Goal: Transaction & Acquisition: Purchase product/service

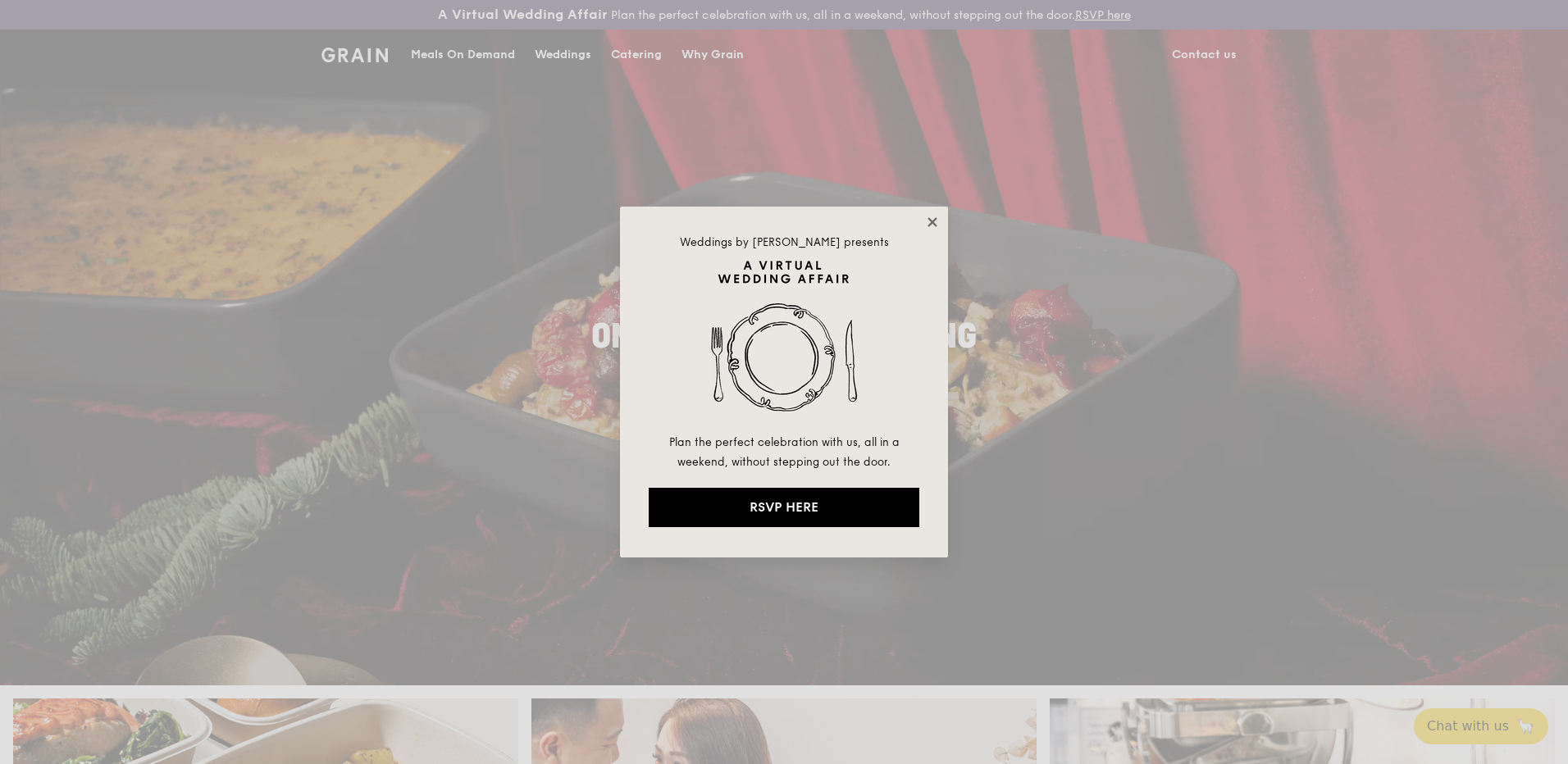
click at [929, 224] on icon at bounding box center [931, 221] width 15 height 15
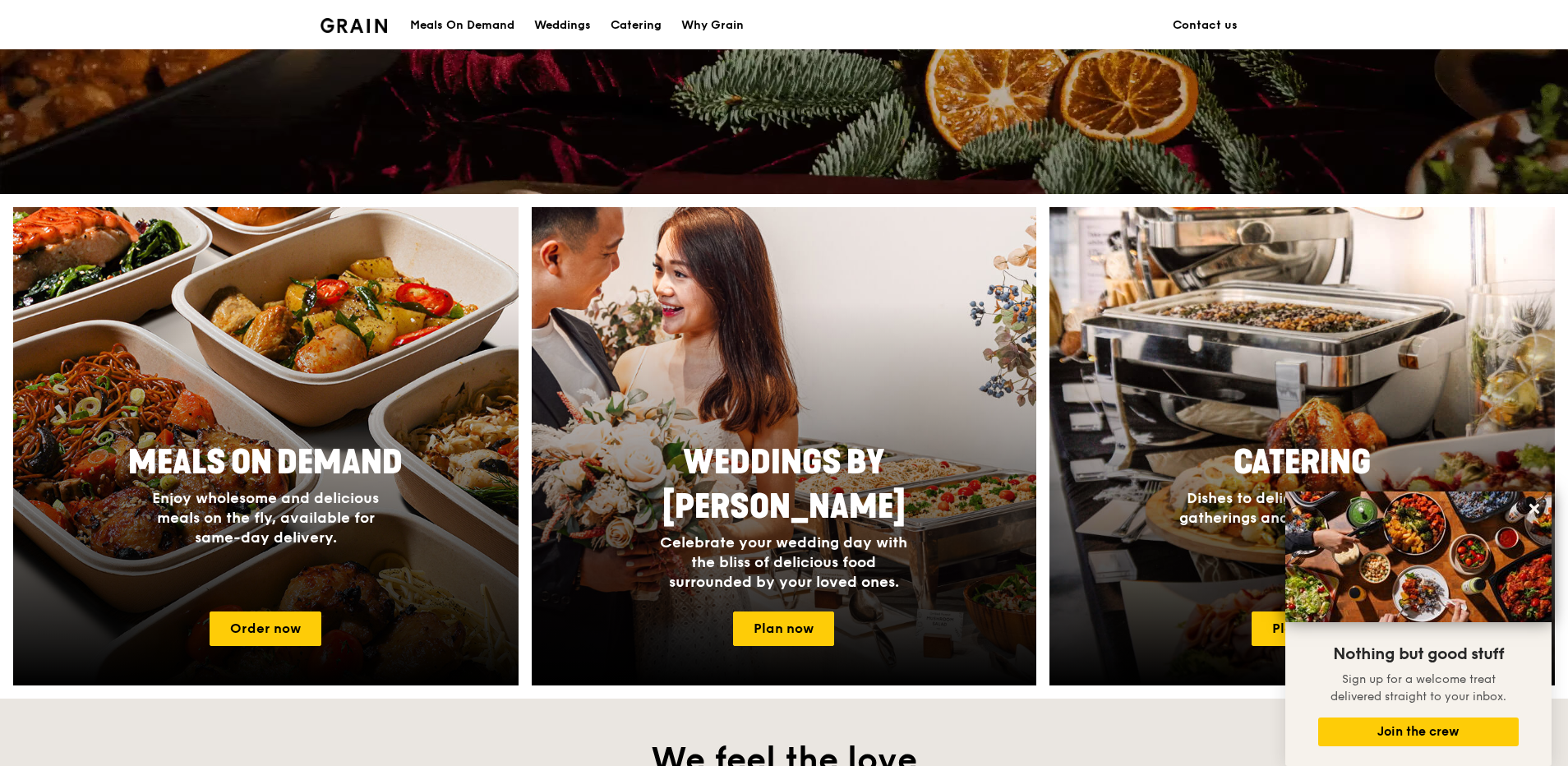
scroll to position [740, 0]
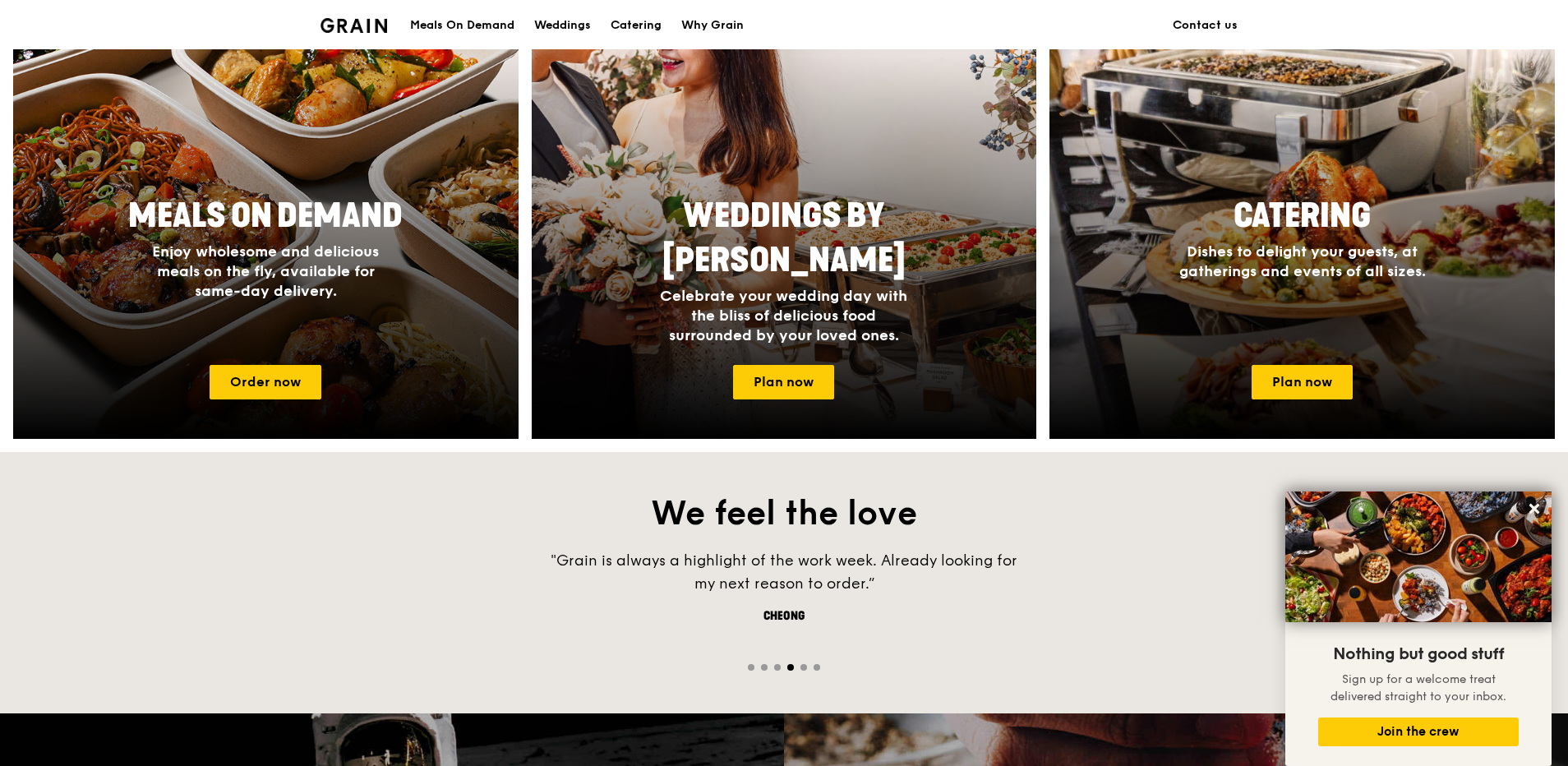
drag, startPoint x: 1534, startPoint y: 509, endPoint x: 1517, endPoint y: 514, distance: 17.7
click at [1534, 509] on icon at bounding box center [1535, 508] width 10 height 10
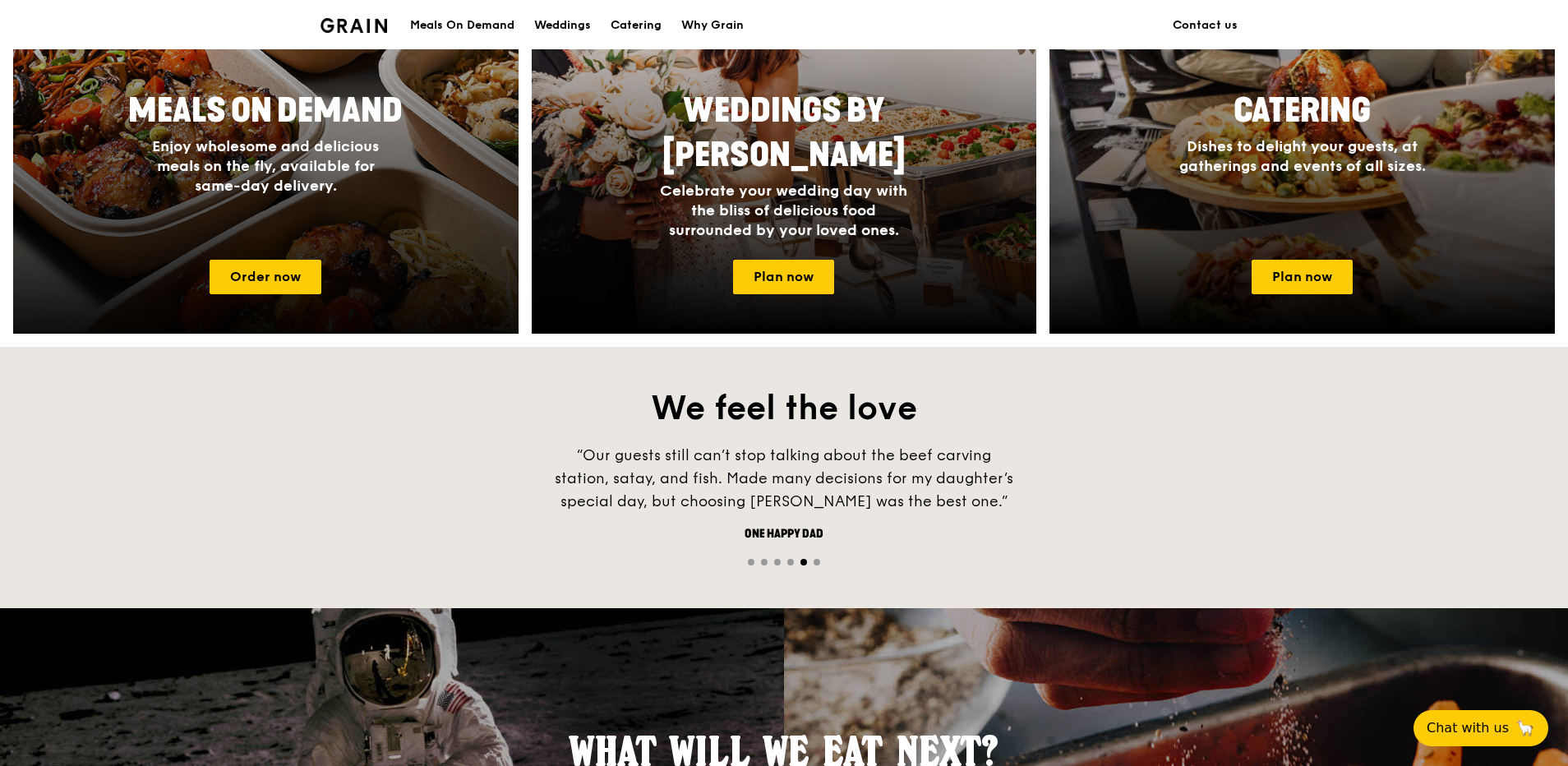
scroll to position [598, 0]
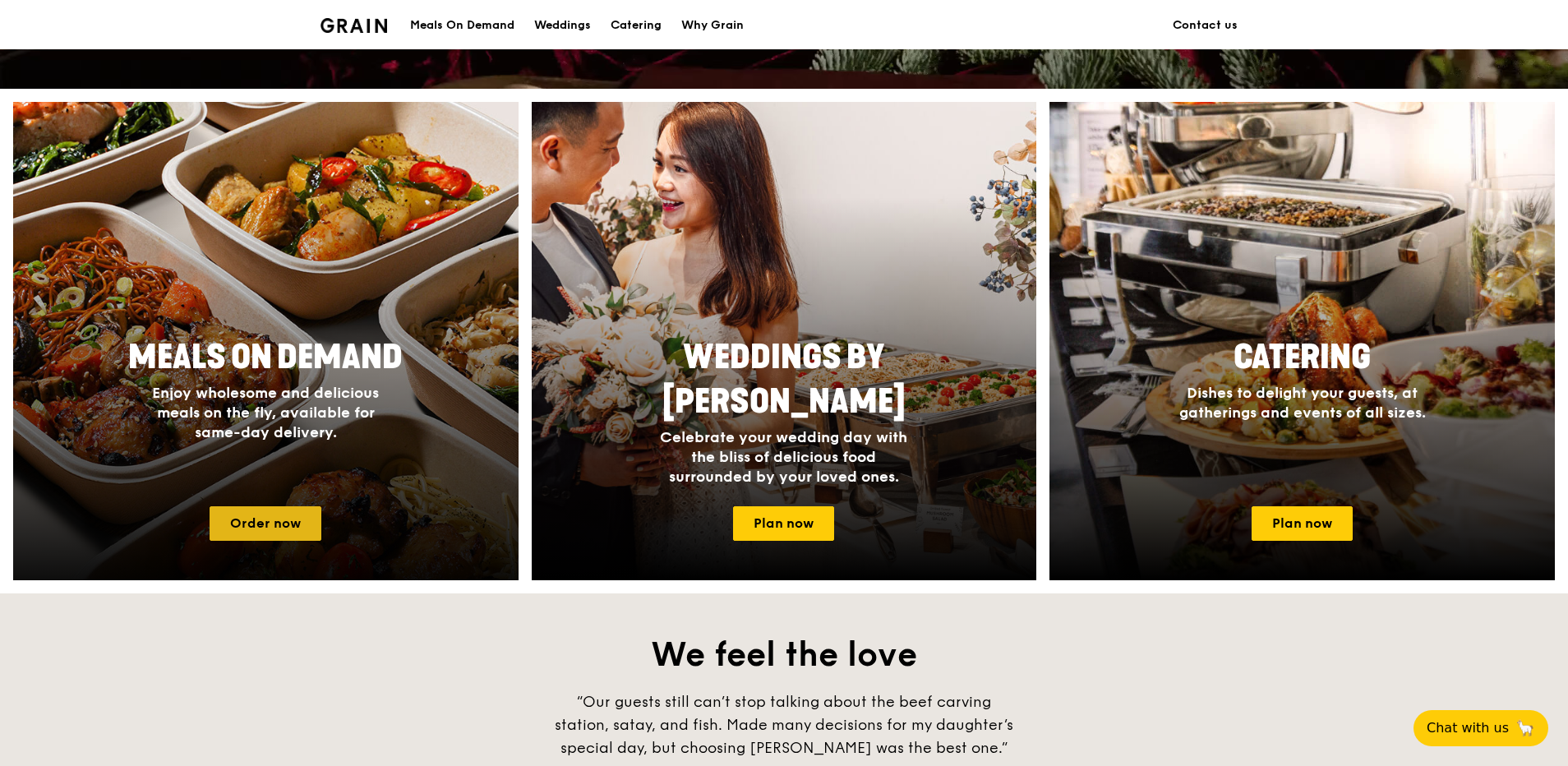
click at [297, 511] on link "Order now" at bounding box center [265, 523] width 111 height 34
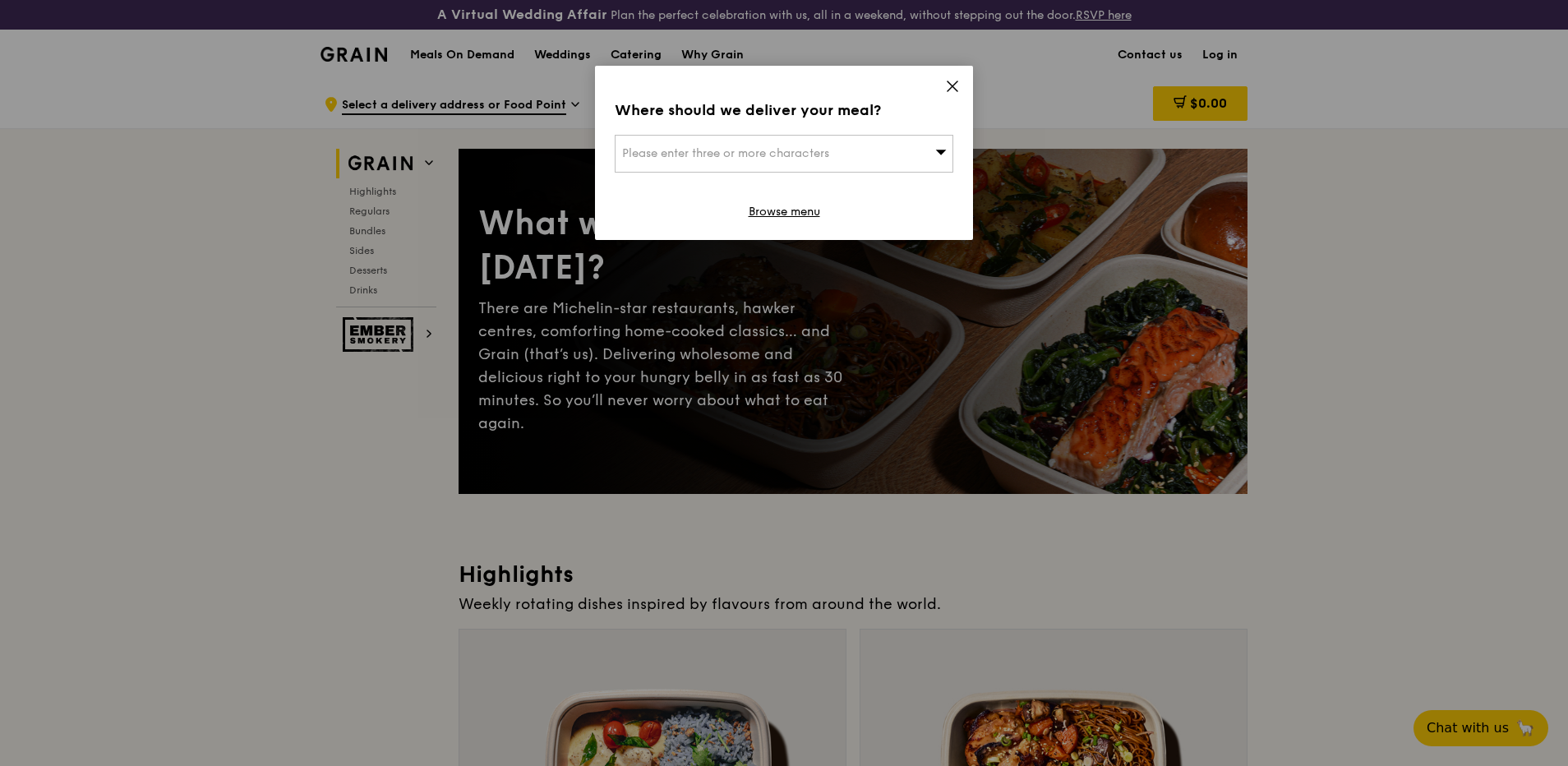
click at [947, 90] on icon at bounding box center [952, 86] width 15 height 15
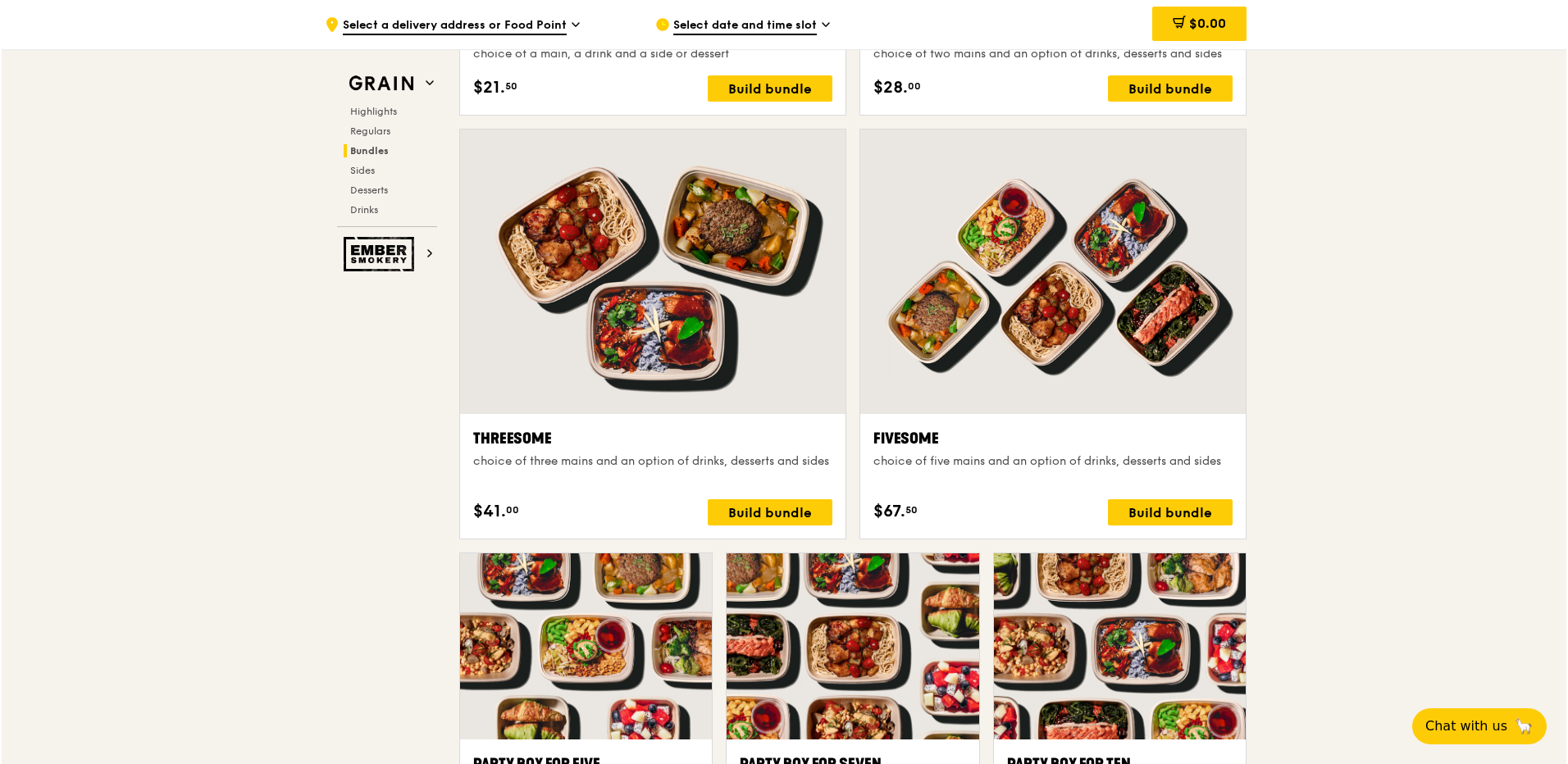
scroll to position [2950, 0]
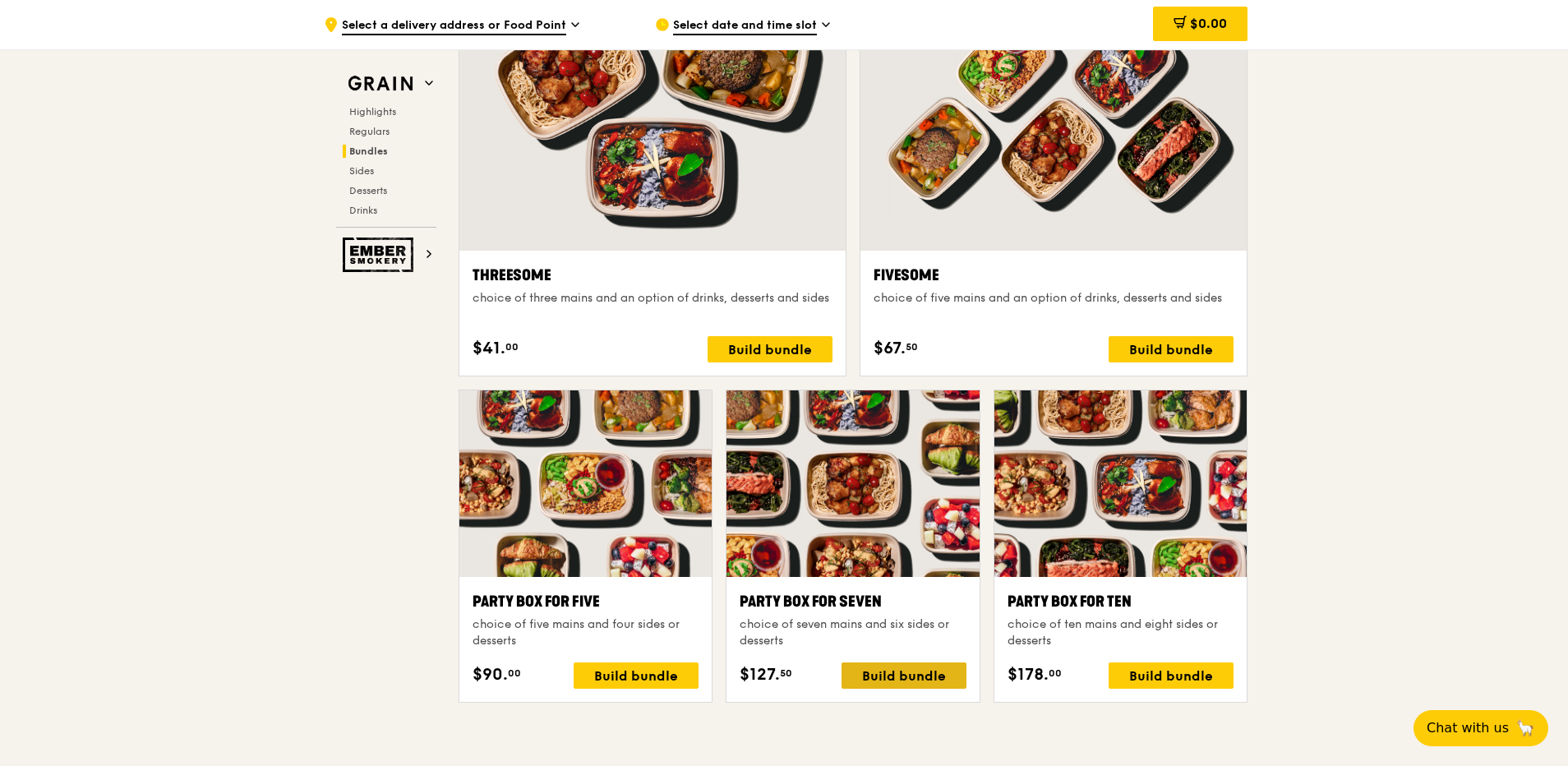
click at [872, 676] on div "Build bundle" at bounding box center [904, 675] width 125 height 26
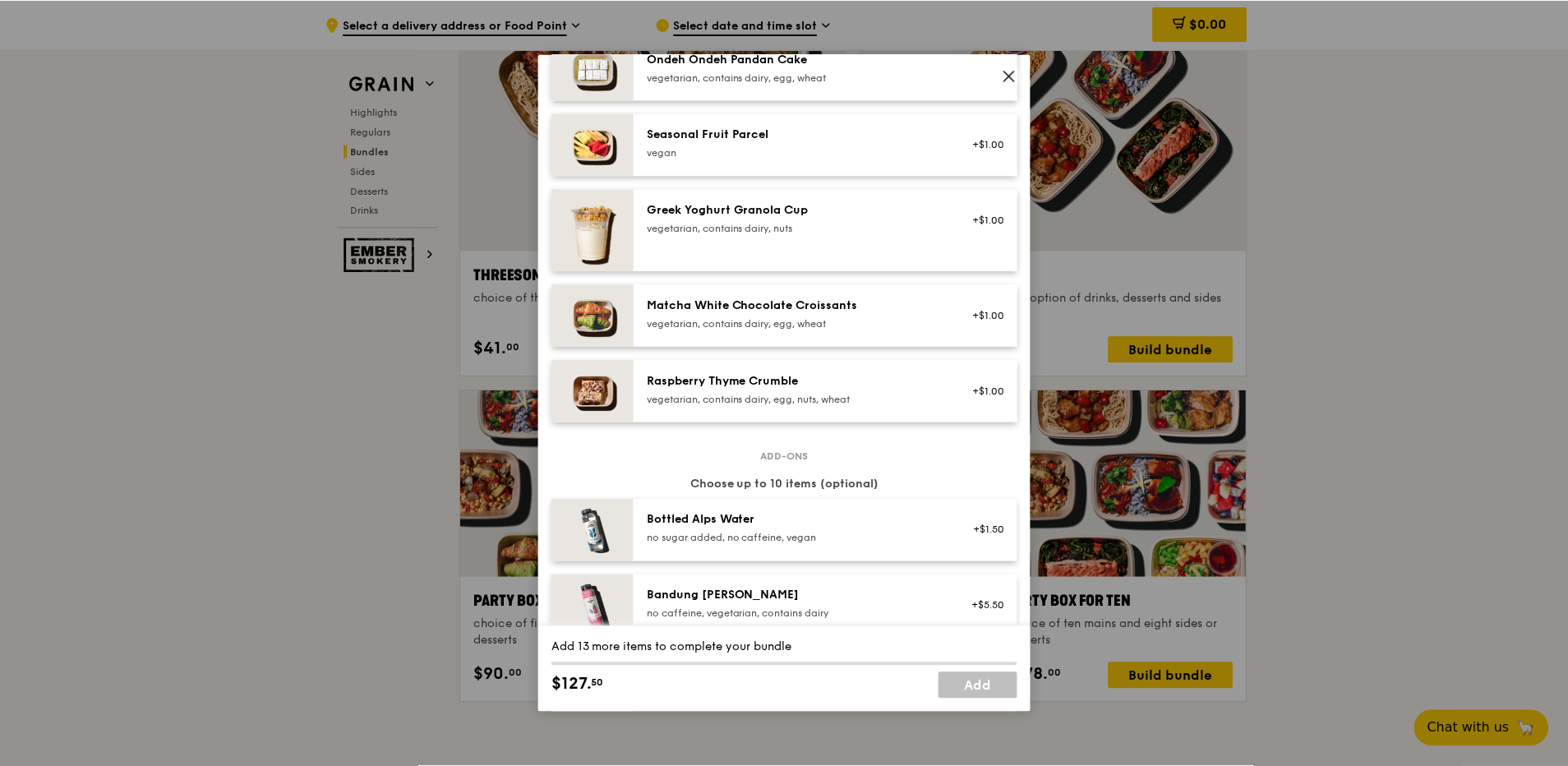
scroll to position [1479, 0]
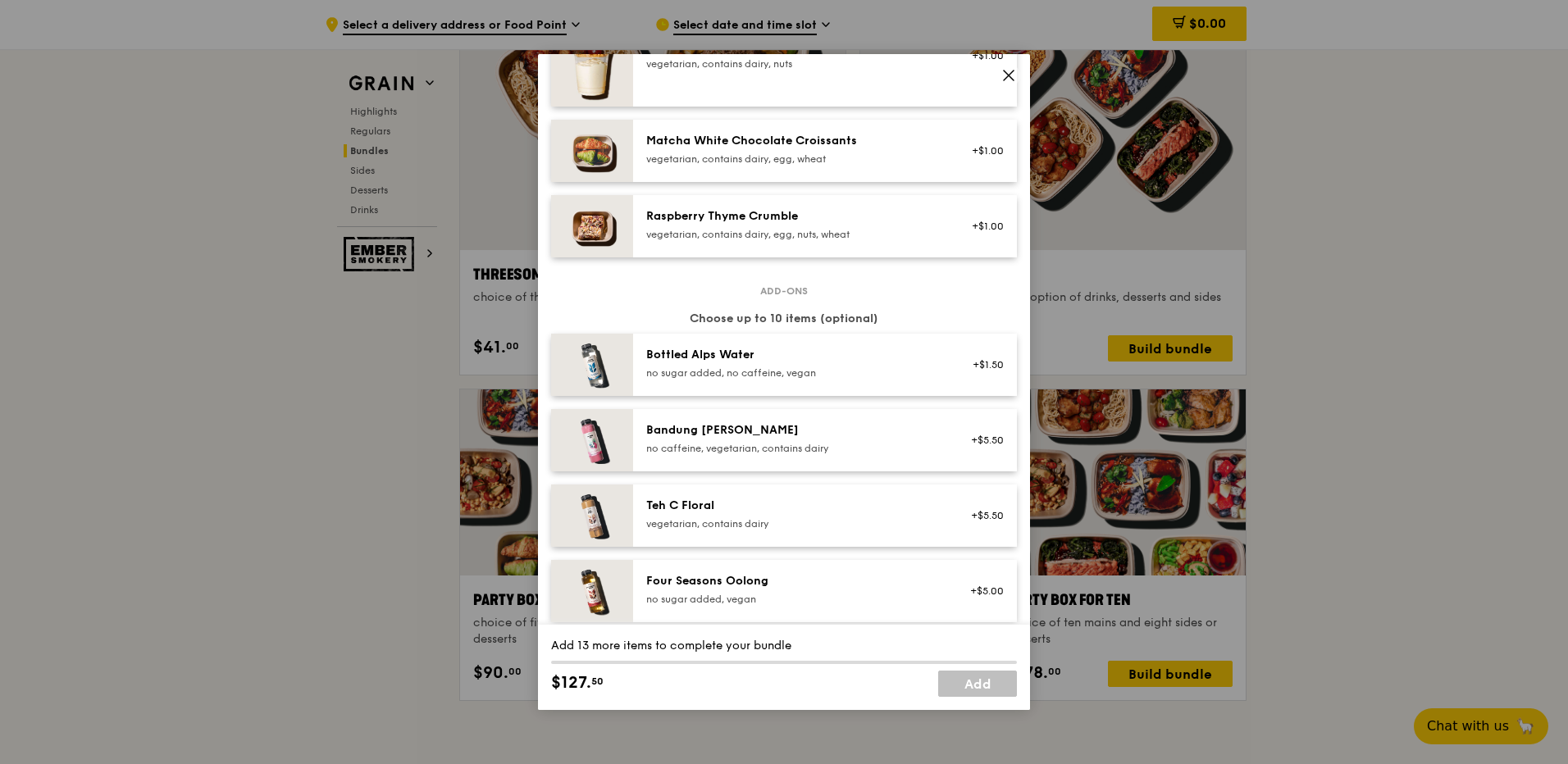
click at [1007, 78] on icon at bounding box center [1008, 75] width 10 height 10
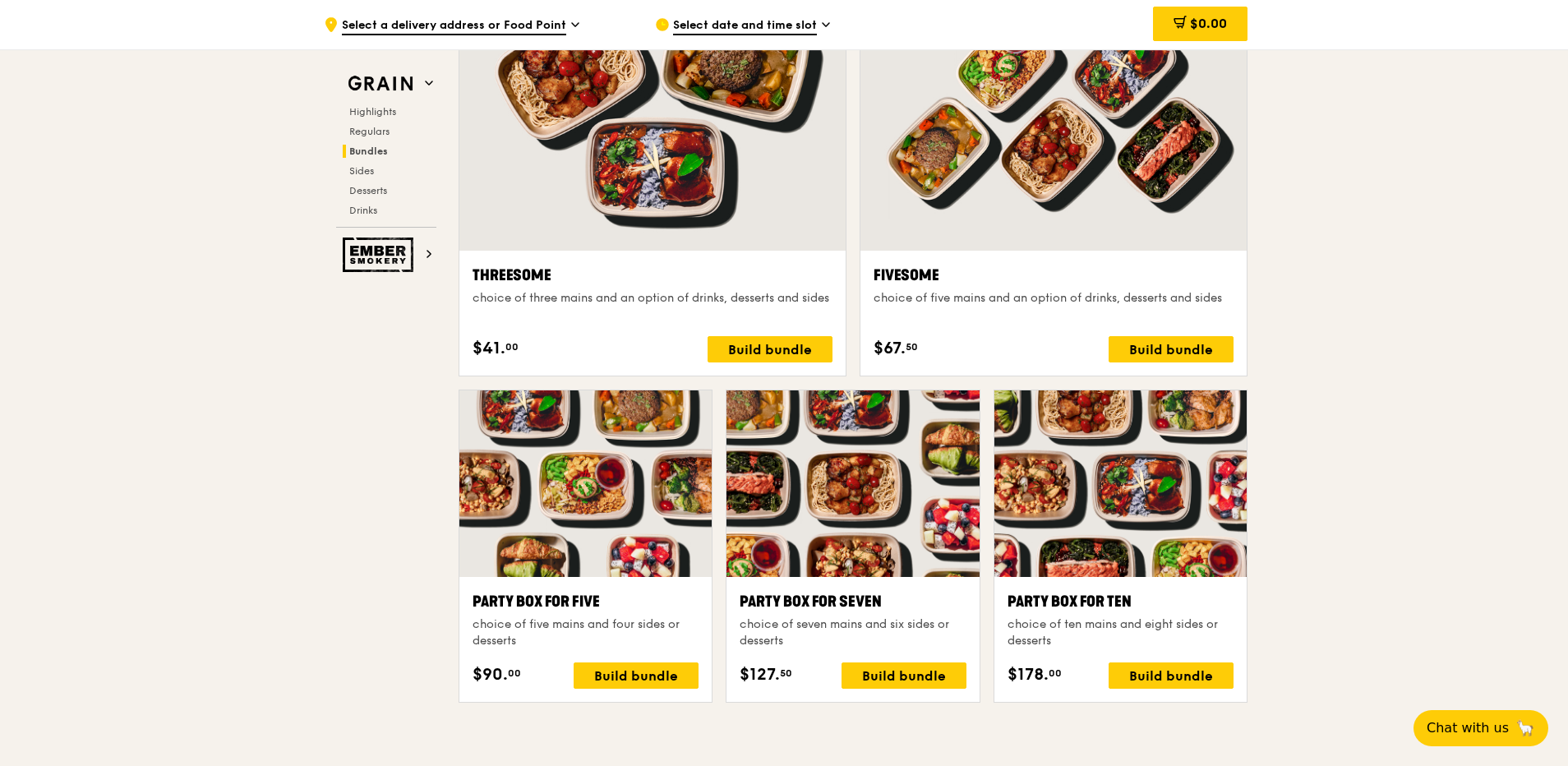
click at [1329, 461] on div ".cls-1 { fill: none; stroke: #fff; stroke-linecap: round; stroke-linejoin: roun…" at bounding box center [784, 581] width 1568 height 6920
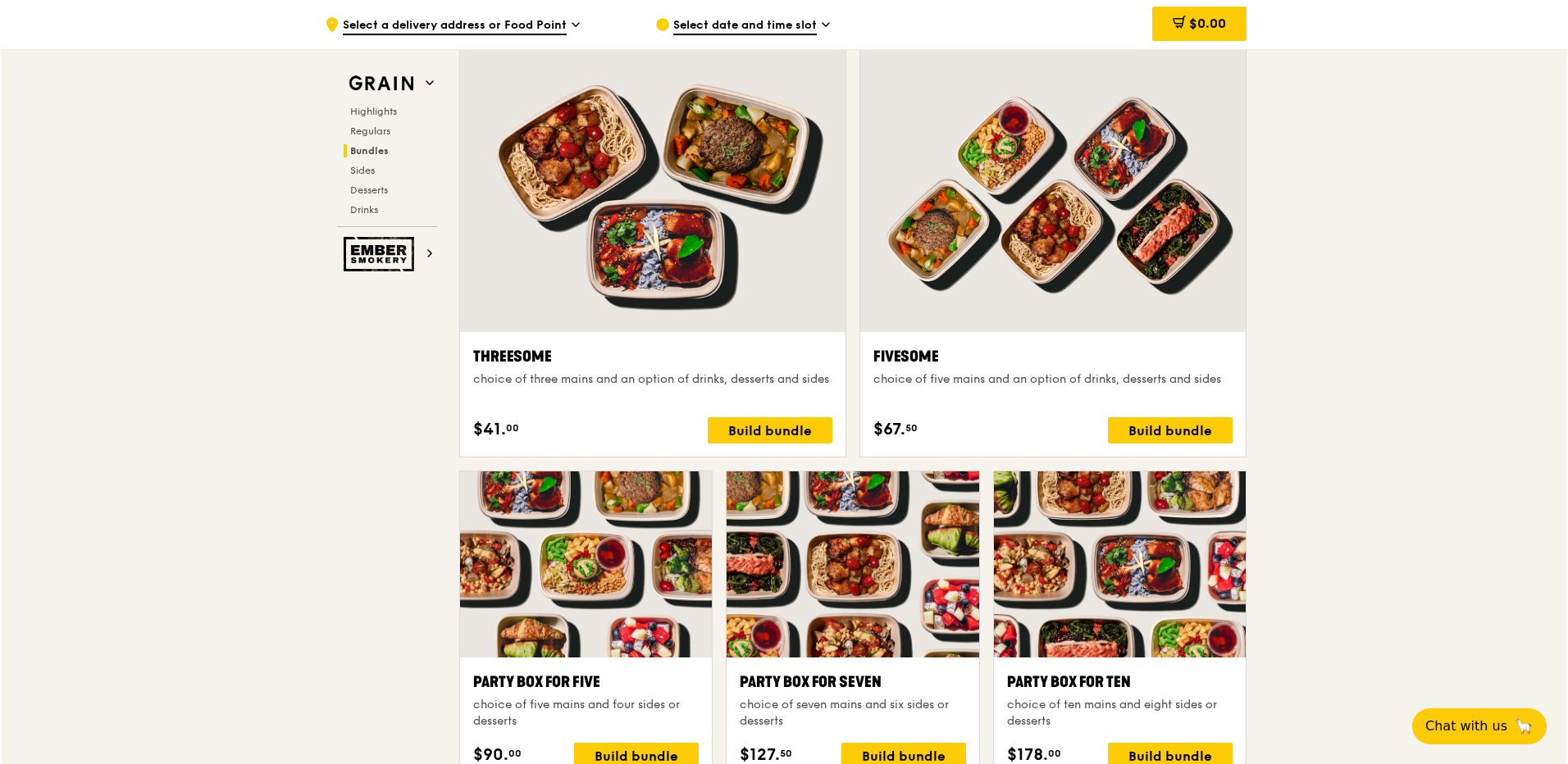
scroll to position [3032, 0]
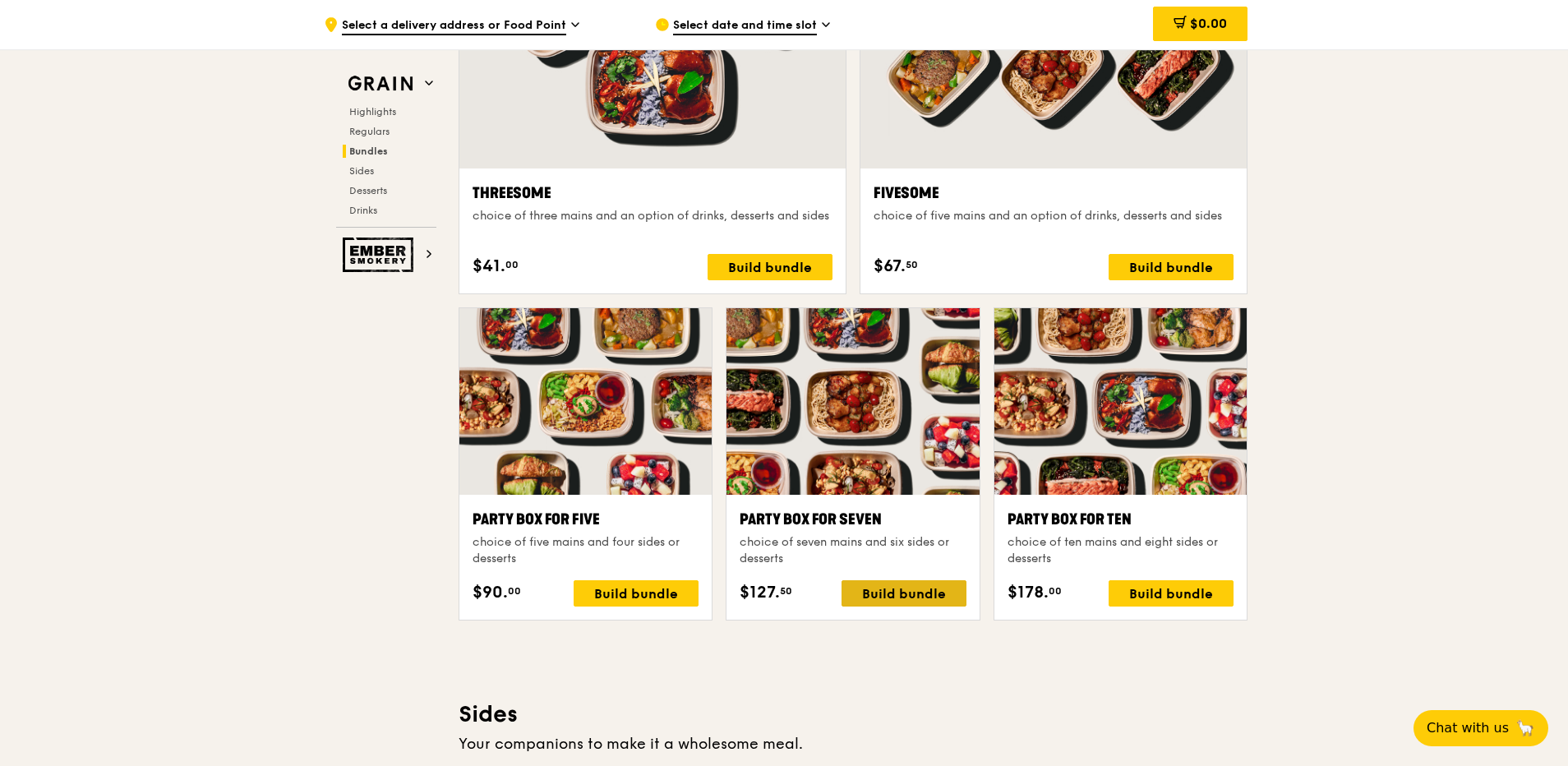
click at [919, 591] on div "Build bundle" at bounding box center [904, 593] width 125 height 26
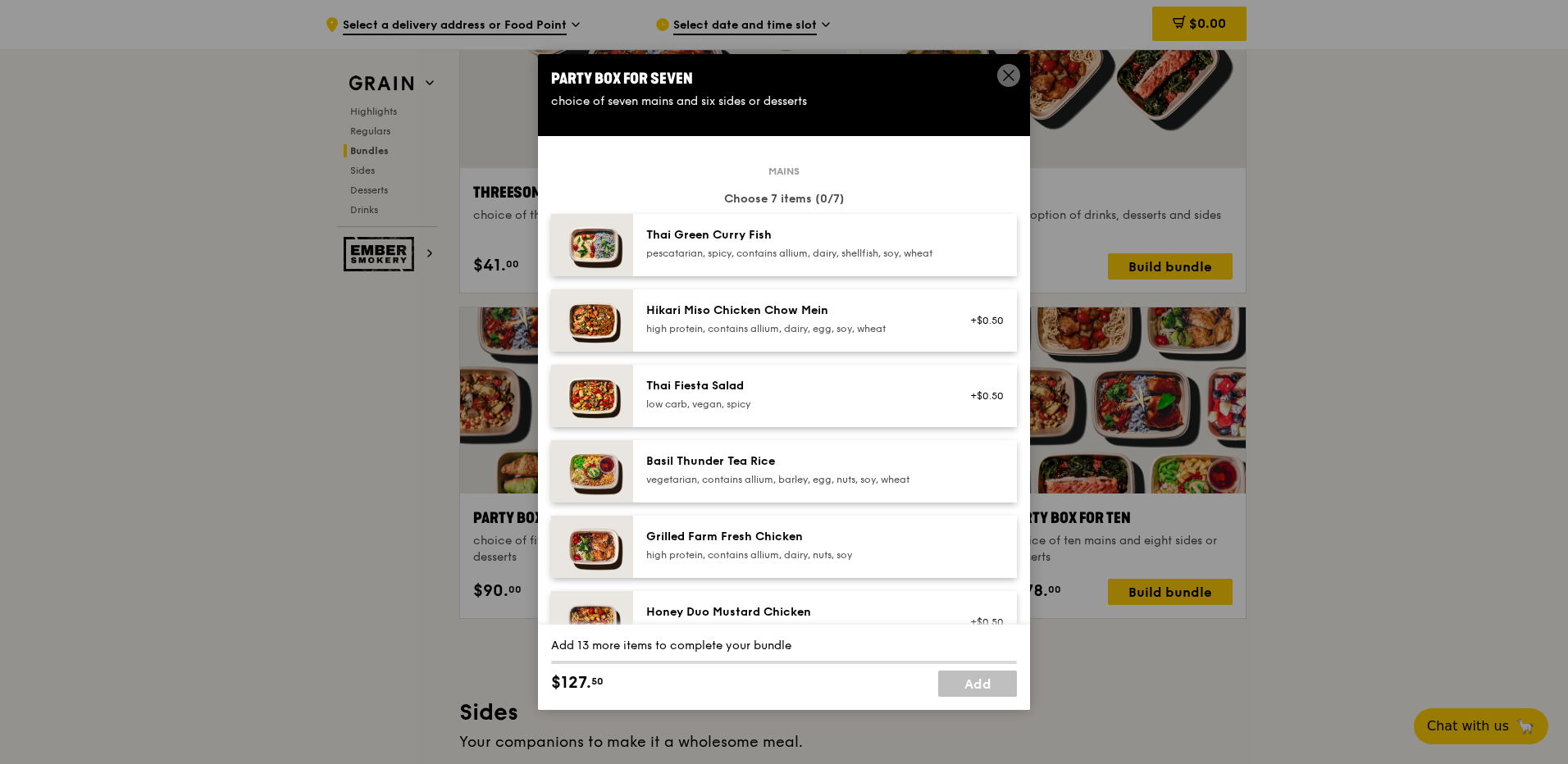
click at [648, 394] on div "Thai Fiesta Salad" at bounding box center [794, 386] width 294 height 17
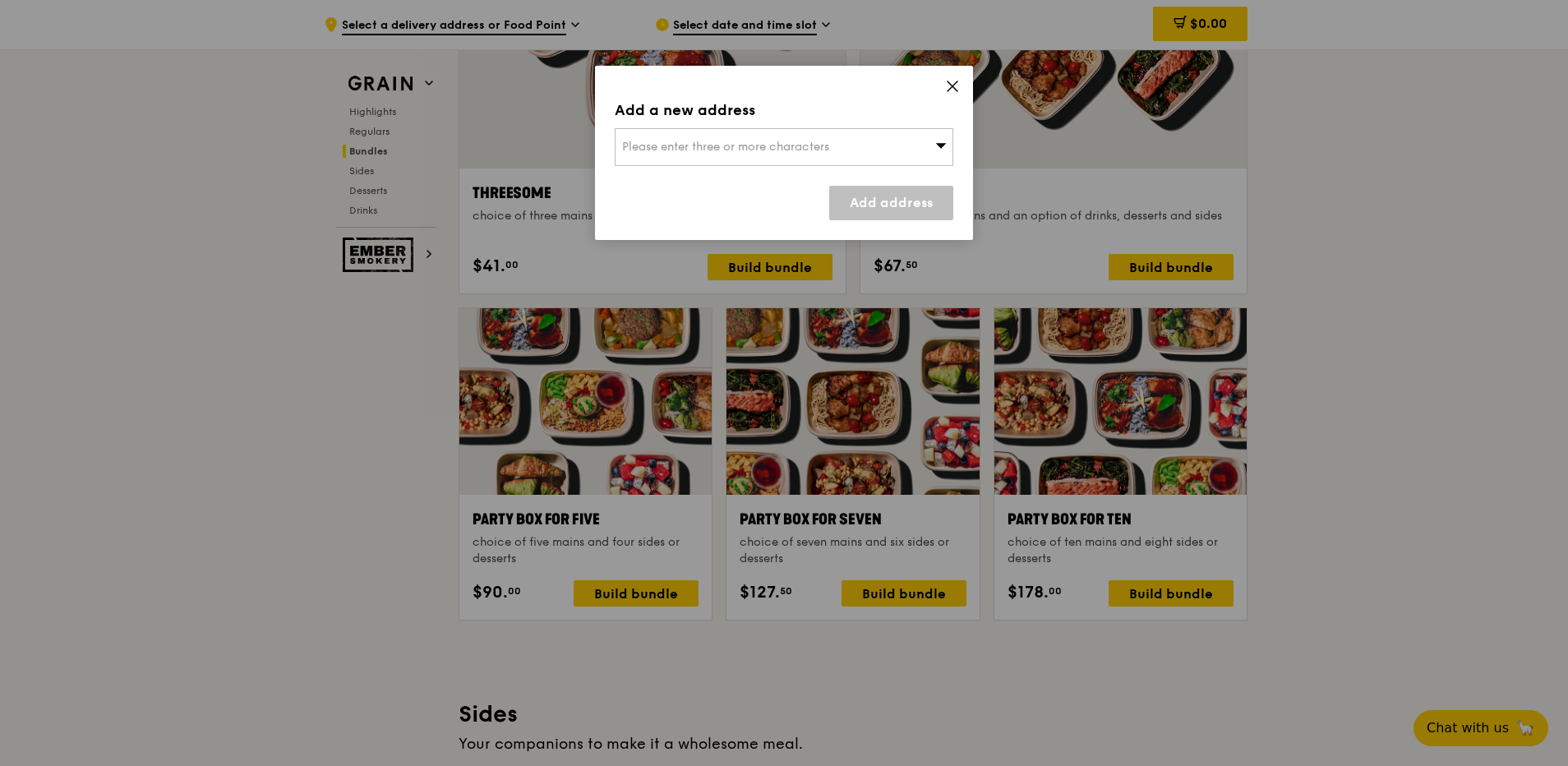
click at [953, 85] on icon at bounding box center [952, 86] width 15 height 15
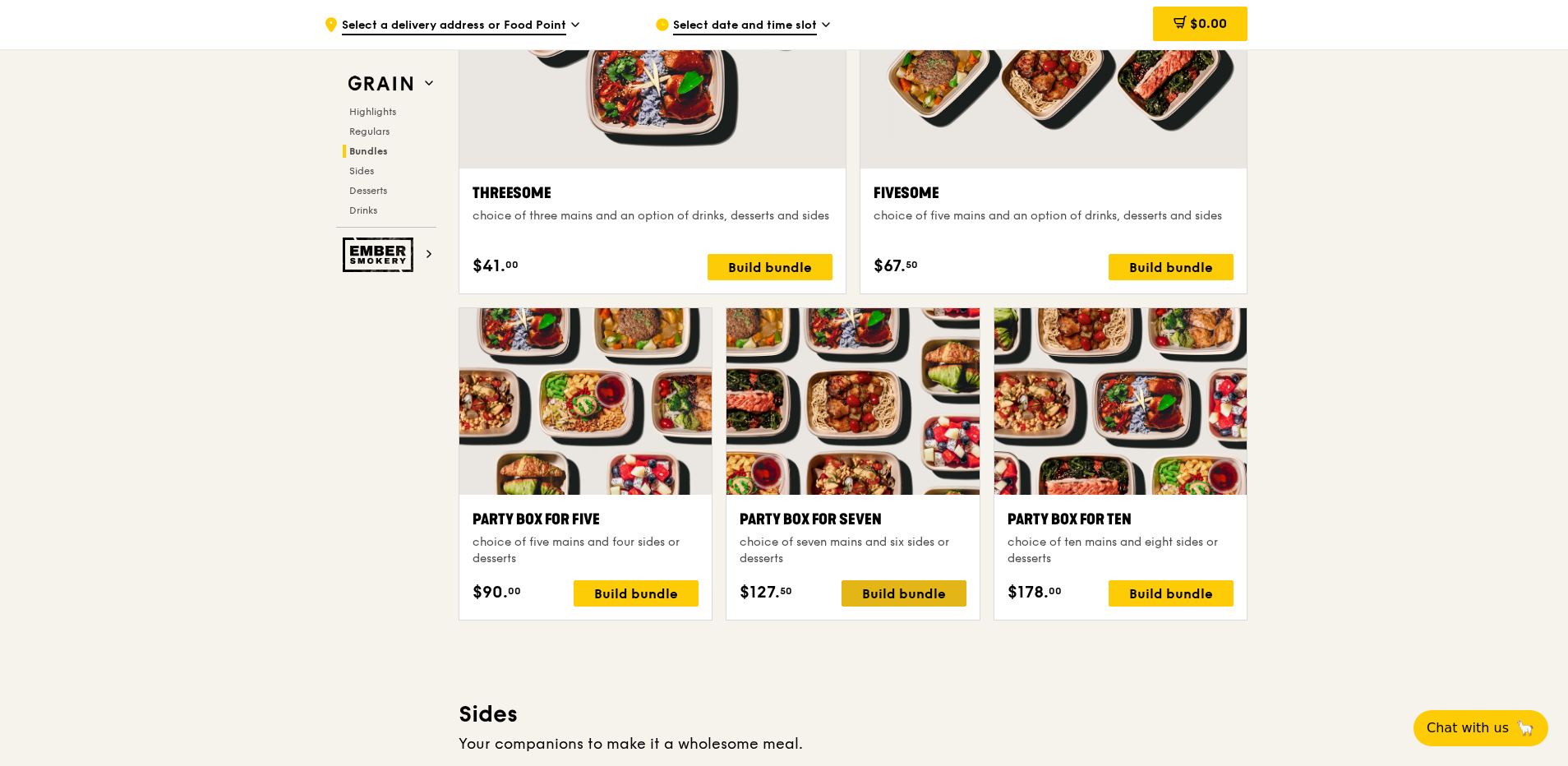
click at [861, 595] on div "Build bundle" at bounding box center [904, 593] width 125 height 26
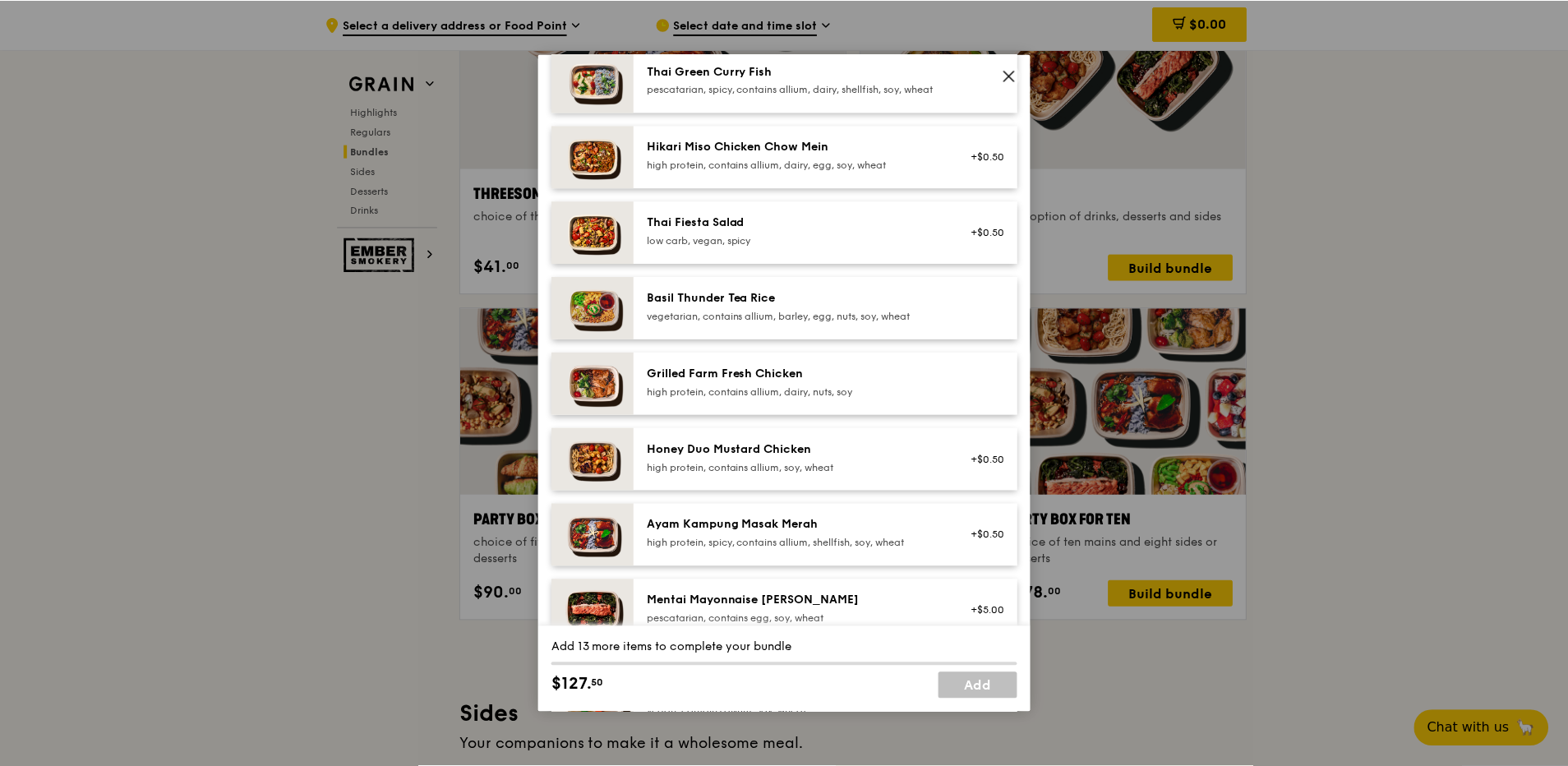
scroll to position [0, 0]
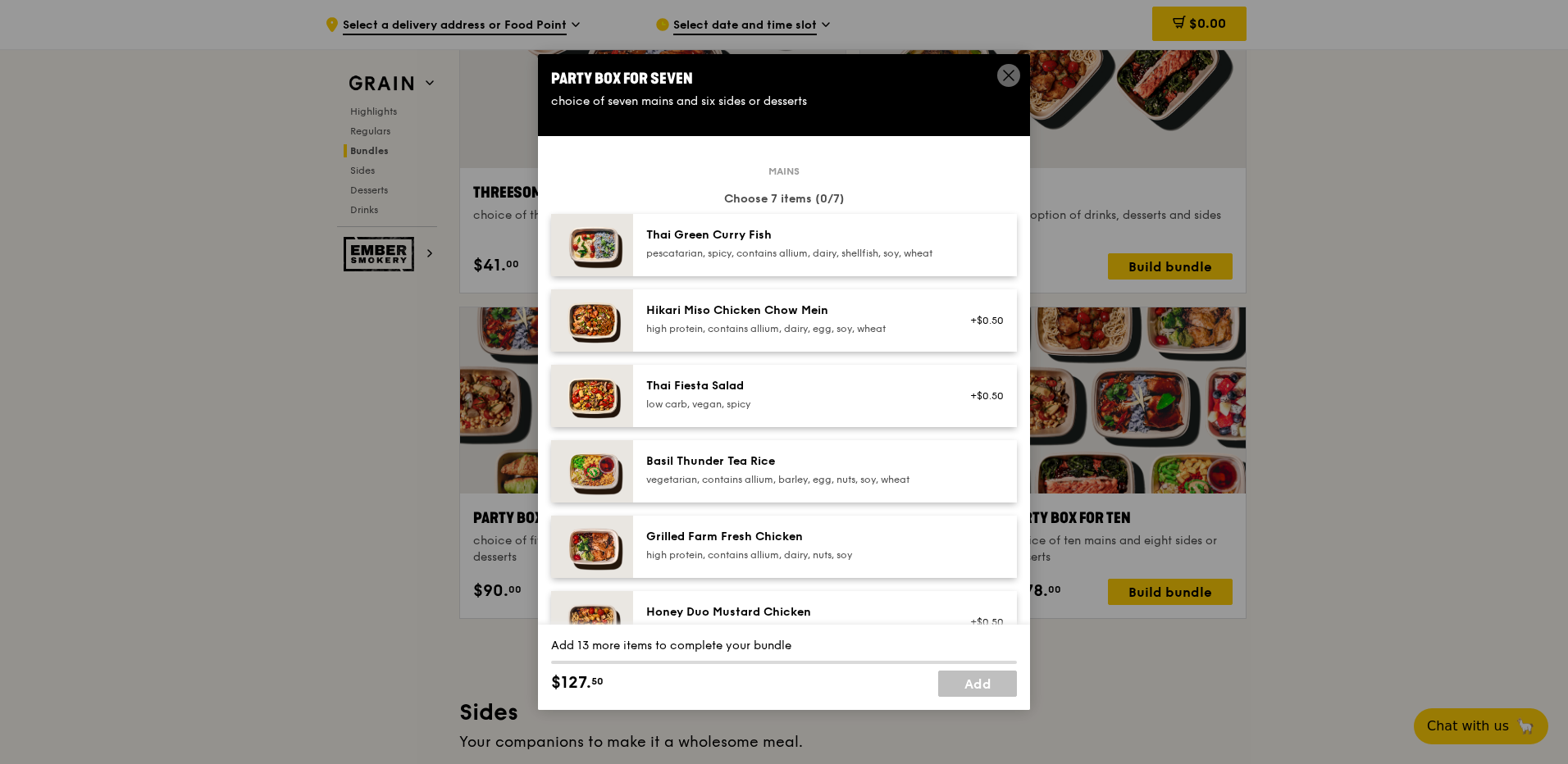
click at [1005, 70] on icon at bounding box center [1008, 75] width 15 height 15
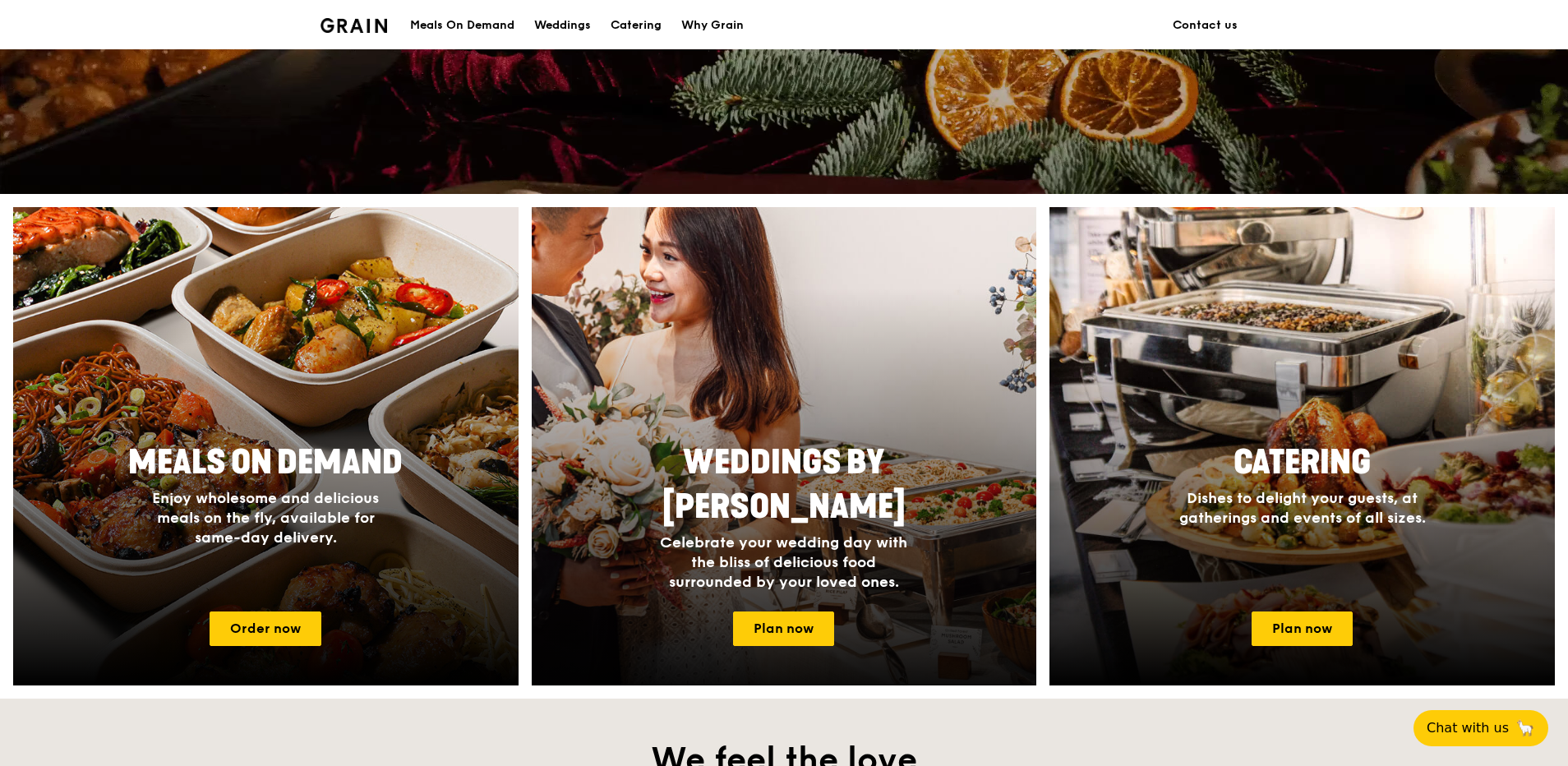
scroll to position [658, 0]
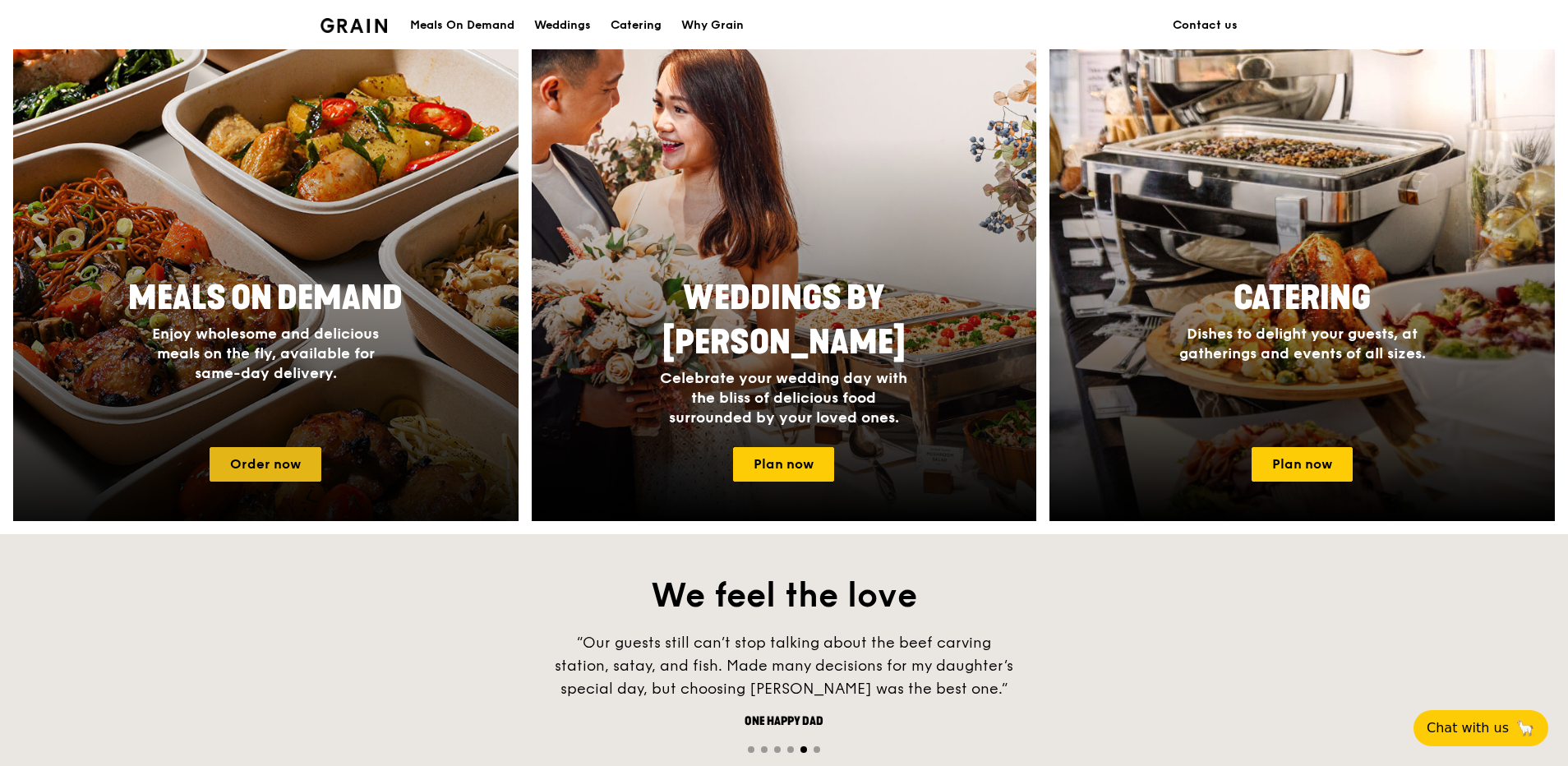
click at [301, 454] on link "Order now" at bounding box center [265, 463] width 111 height 34
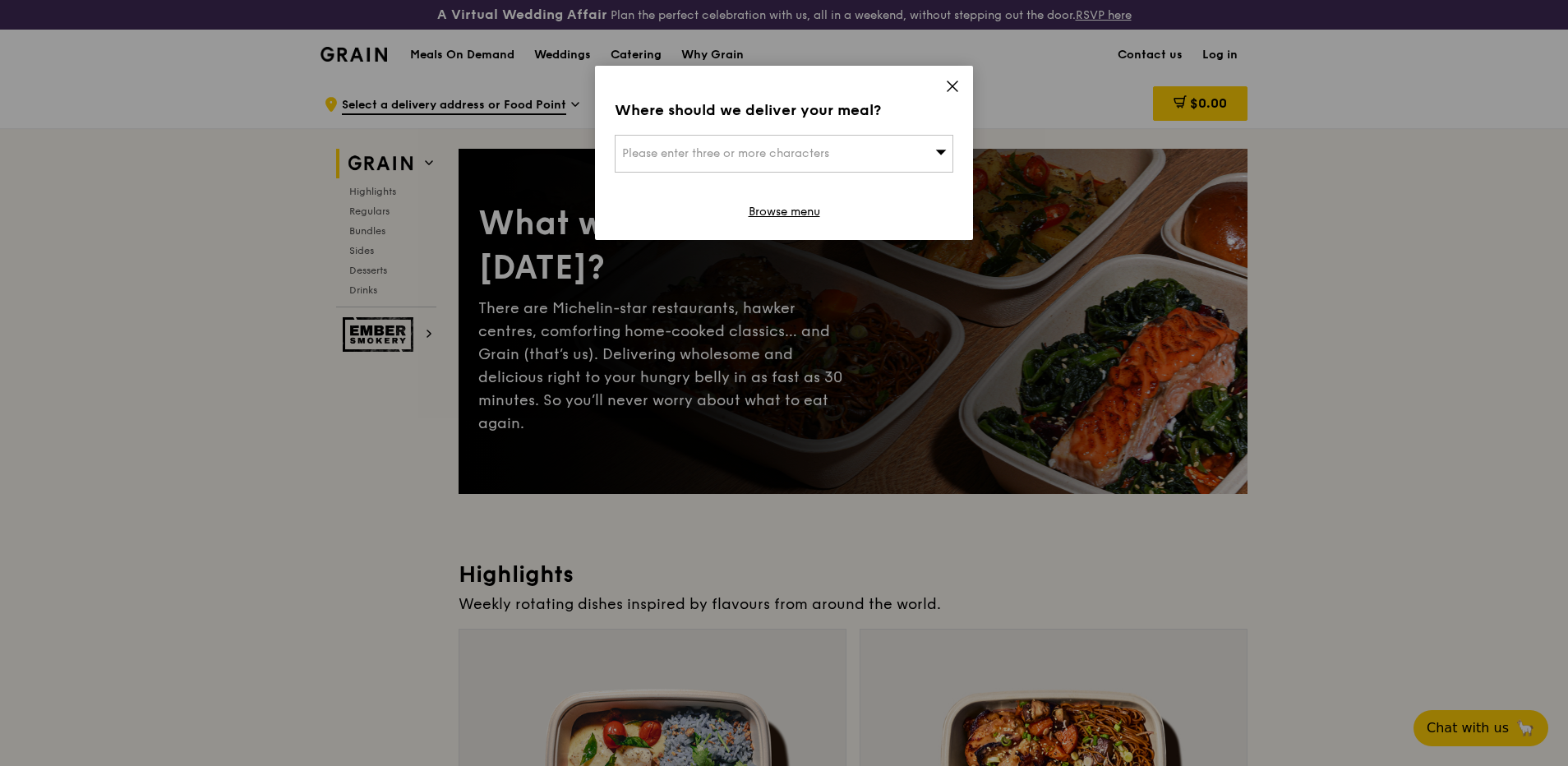
click at [775, 155] on span "Please enter three or more characters" at bounding box center [726, 153] width 207 height 14
click at [668, 161] on input "search" at bounding box center [784, 153] width 337 height 36
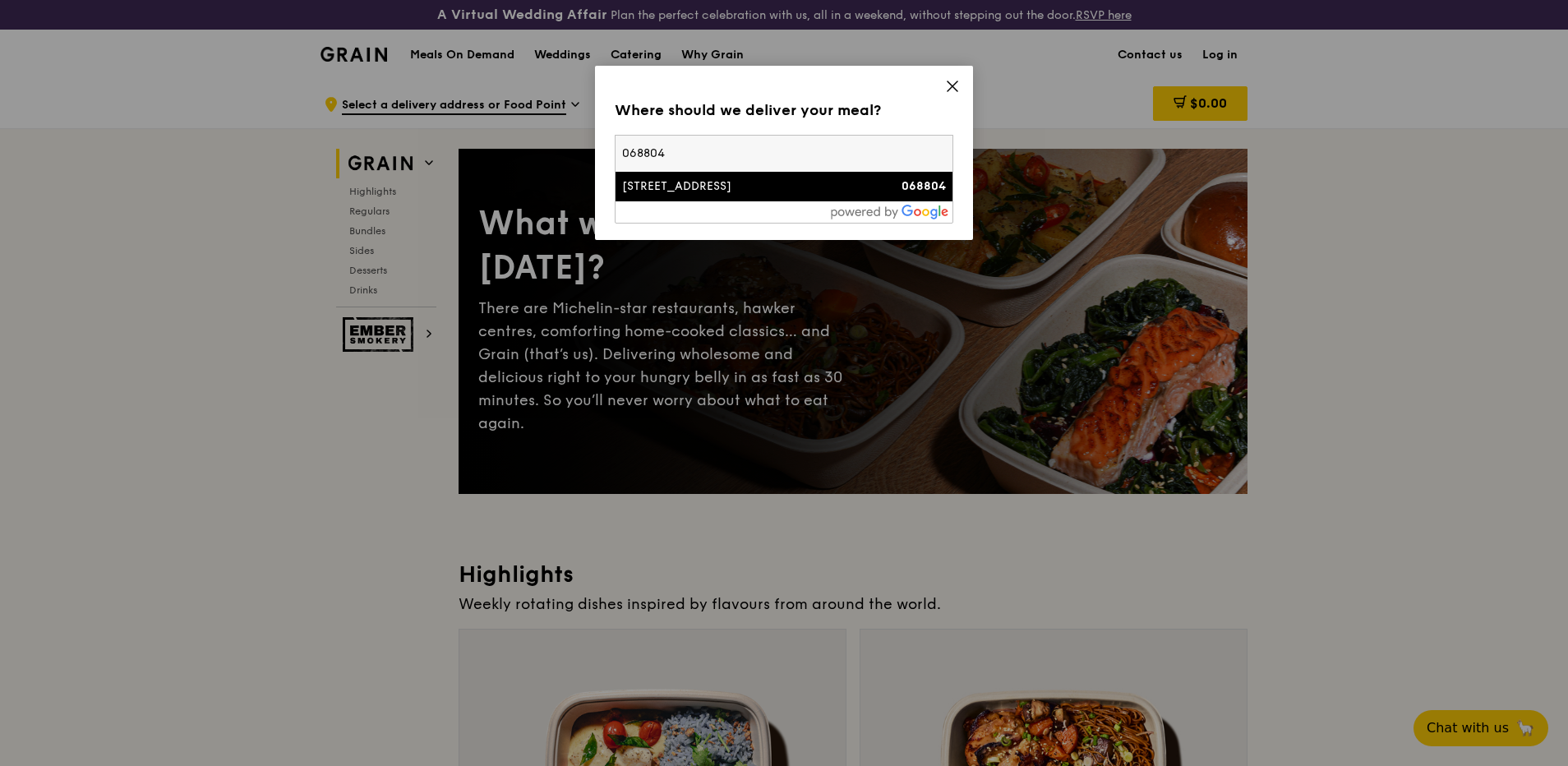
type input "068804"
click at [677, 188] on div "2 Shenton Way" at bounding box center [744, 186] width 243 height 17
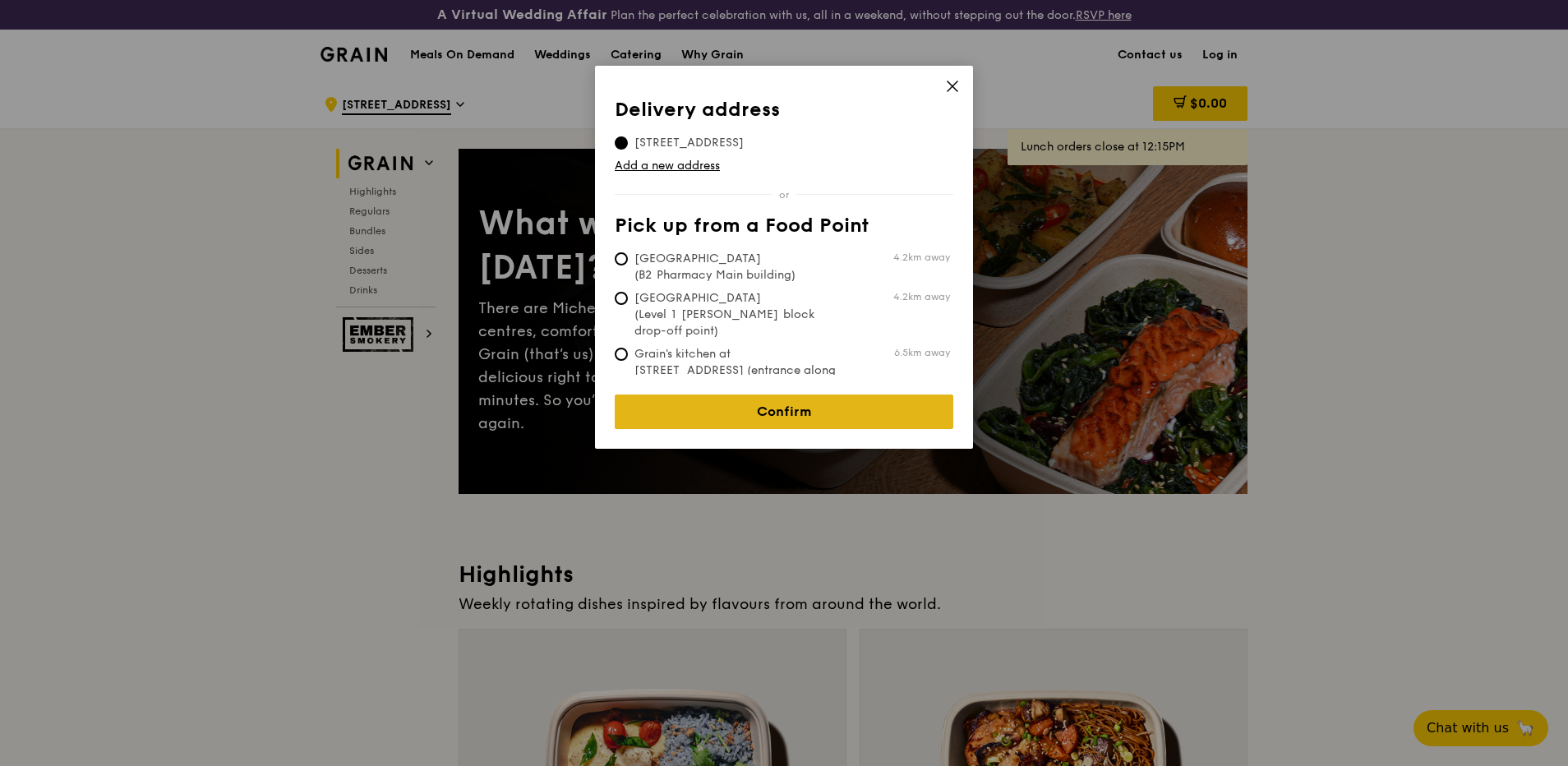
click at [779, 395] on link "Confirm" at bounding box center [784, 411] width 338 height 34
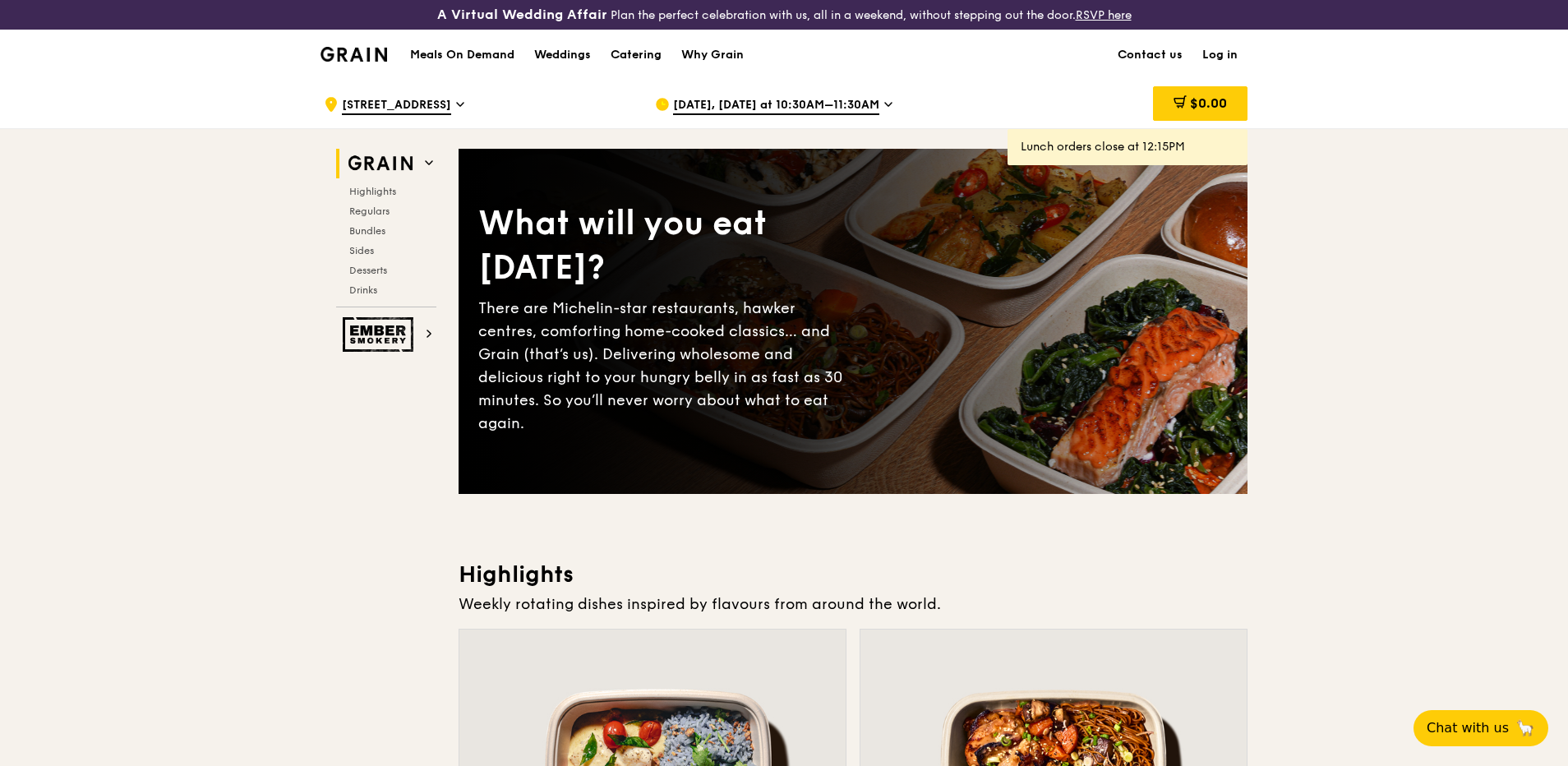
click at [855, 111] on span "Oct 7, Today at 10:30AM–11:30AM" at bounding box center [776, 106] width 206 height 18
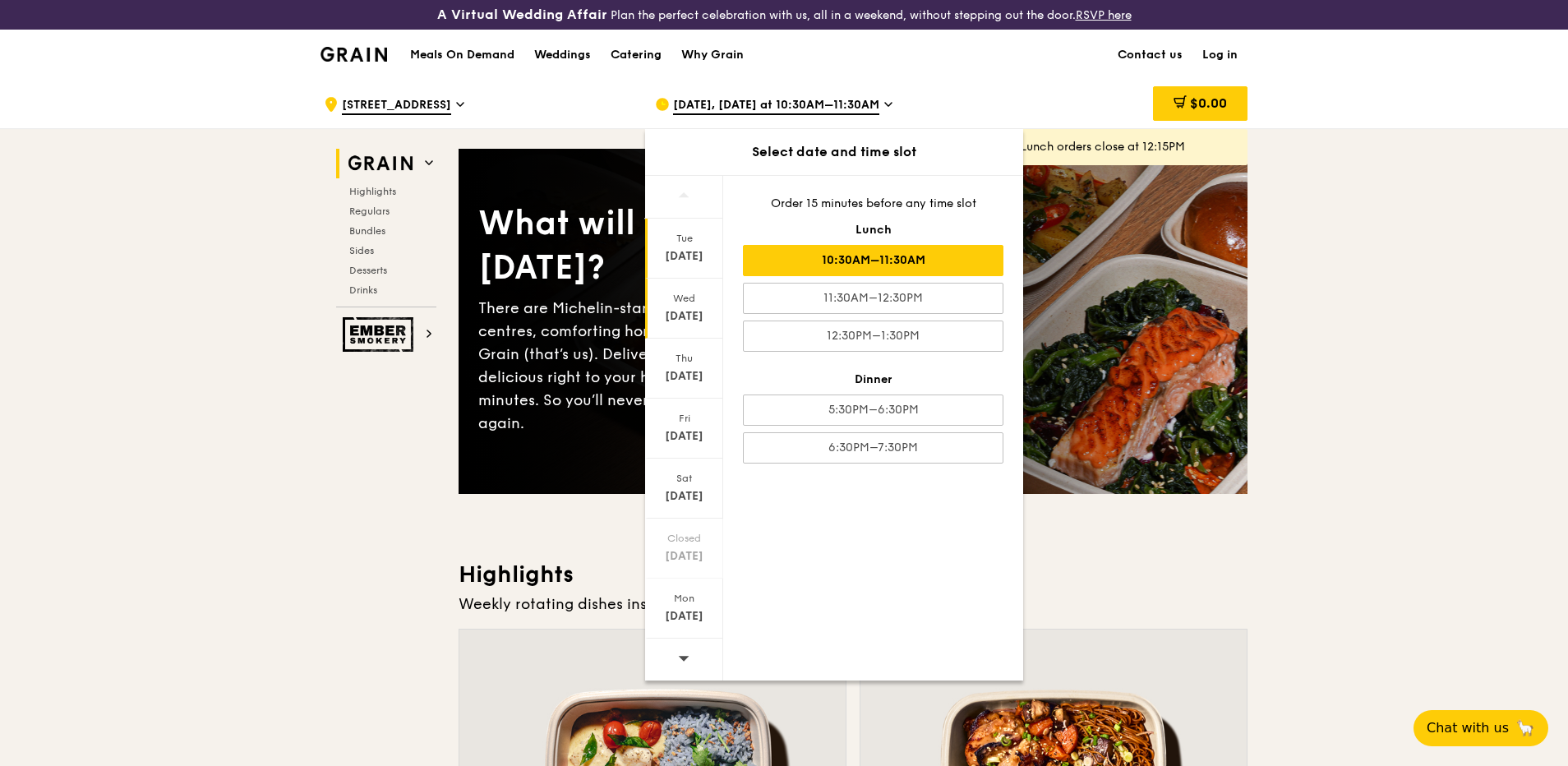
click at [693, 298] on div "Wed" at bounding box center [684, 298] width 73 height 13
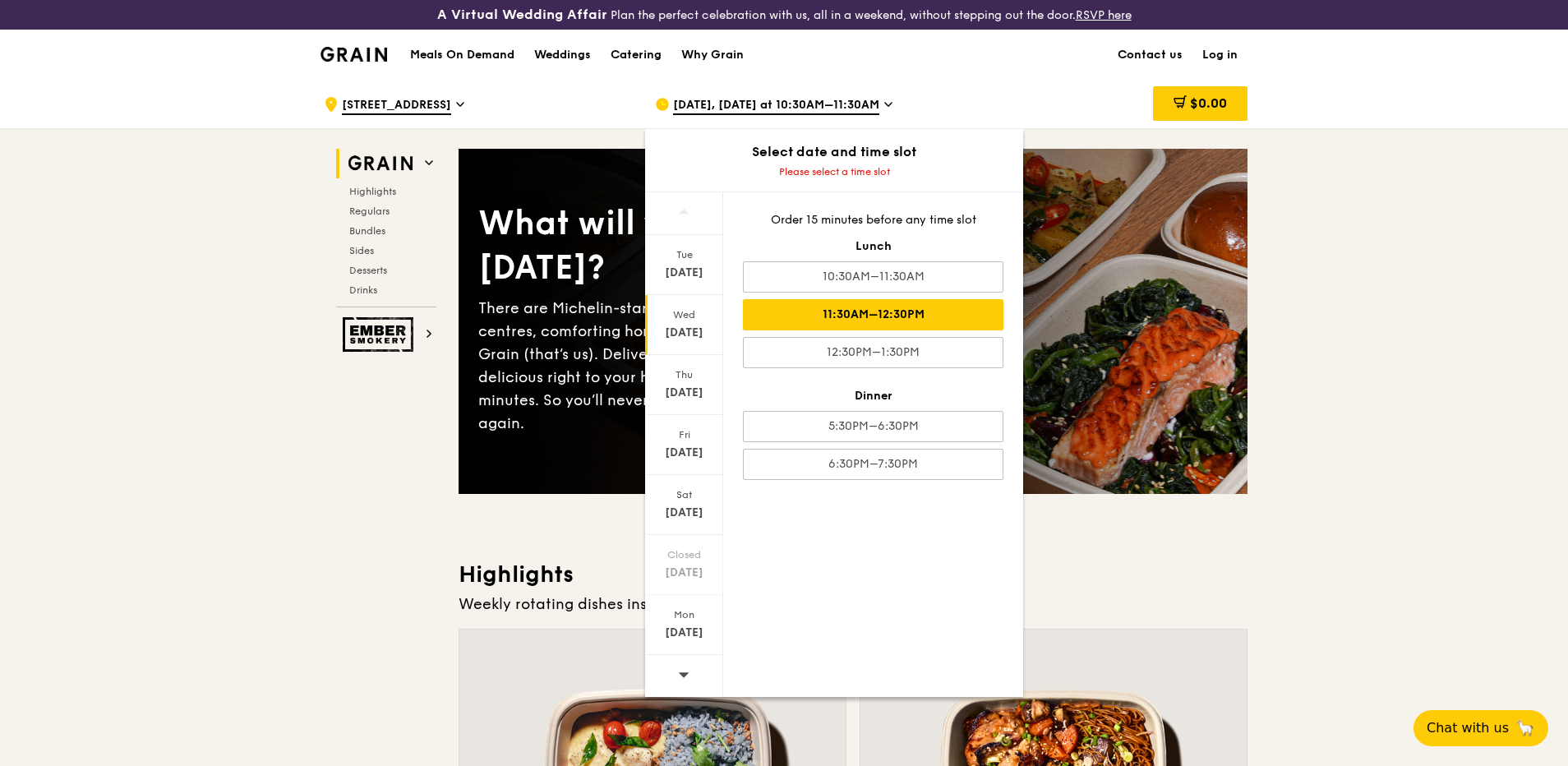
click at [918, 320] on div "11:30AM–12:30PM" at bounding box center [873, 315] width 261 height 31
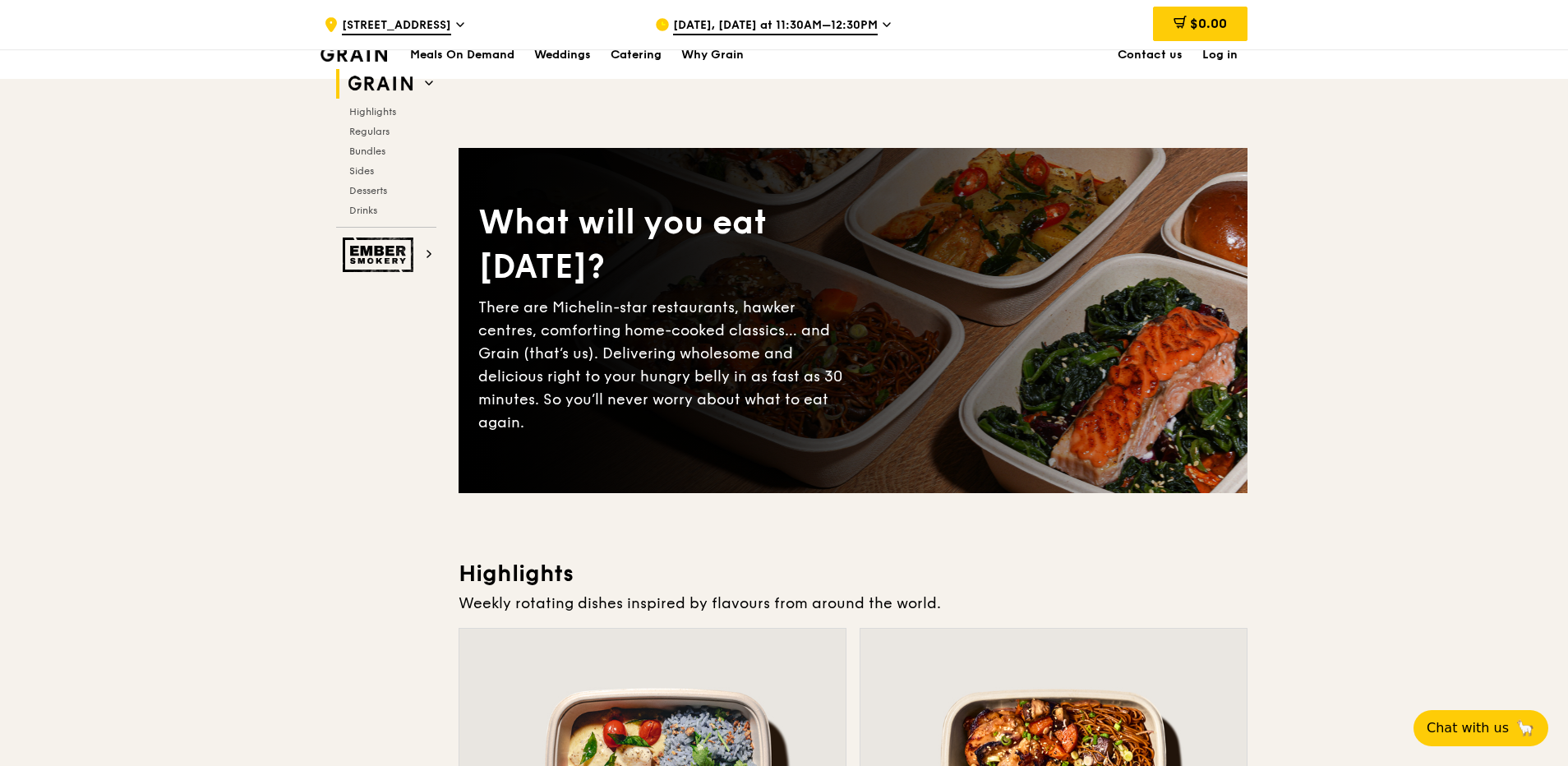
scroll to position [246, 0]
